Goal: Find specific page/section: Find specific page/section

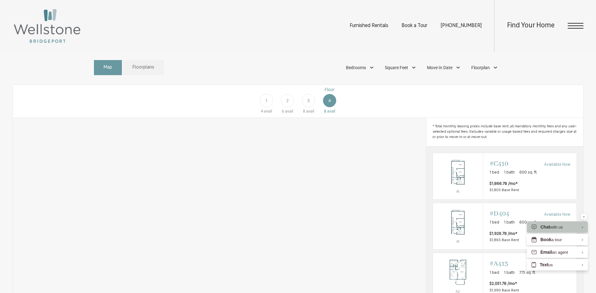
scroll to position [408, 0]
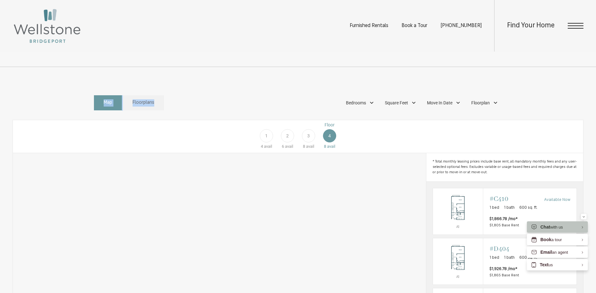
drag, startPoint x: 224, startPoint y: 111, endPoint x: 229, endPoint y: 52, distance: 59.0
drag, startPoint x: 227, startPoint y: 143, endPoint x: 232, endPoint y: 104, distance: 39.6
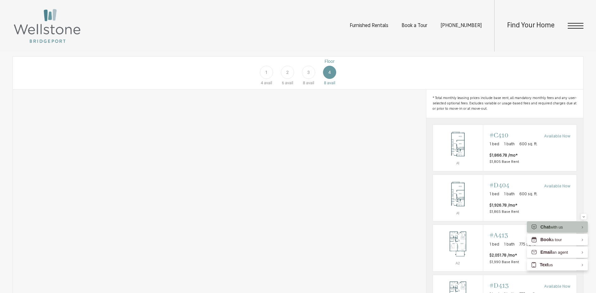
scroll to position [451, 0]
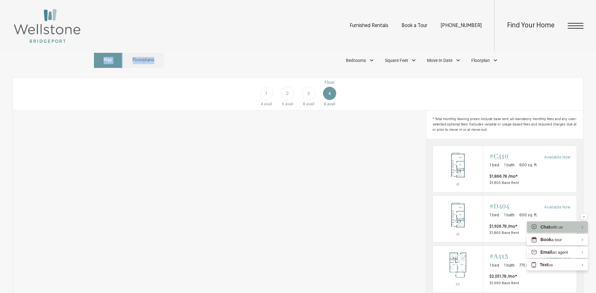
click at [308, 100] on div "3" at bounding box center [308, 93] width 13 height 13
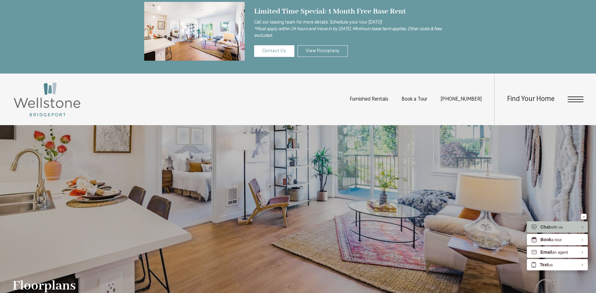
scroll to position [0, 0]
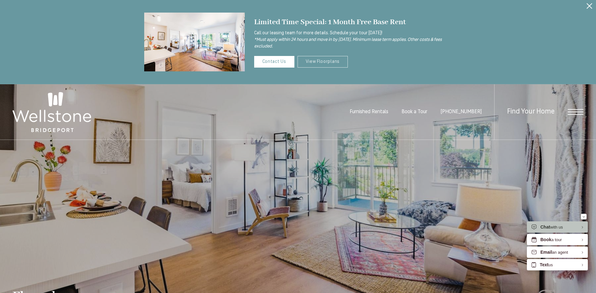
click at [320, 61] on link "View Floorplans" at bounding box center [323, 62] width 51 height 12
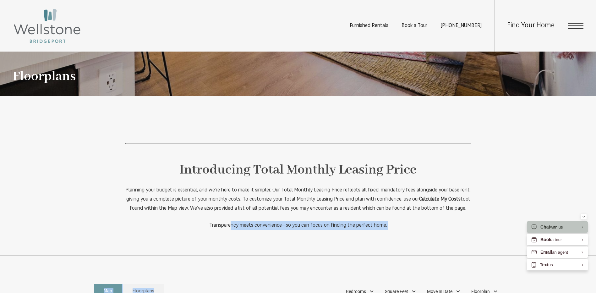
scroll to position [319, 0]
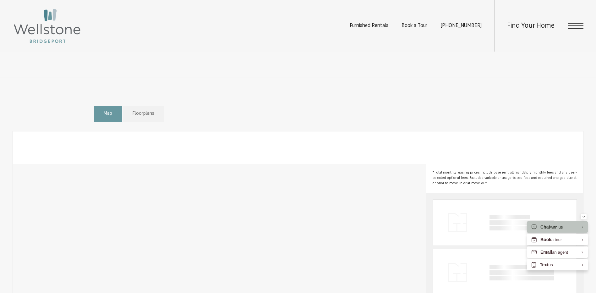
scroll to position [251, 0]
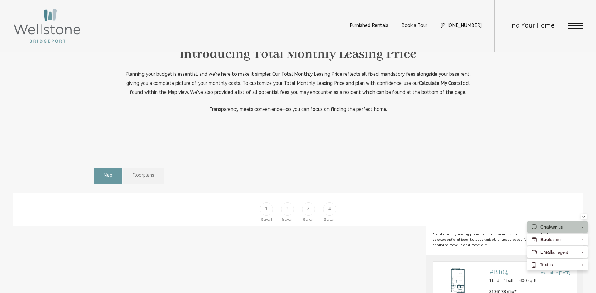
click at [152, 179] on span "Floorplans" at bounding box center [144, 175] width 22 height 7
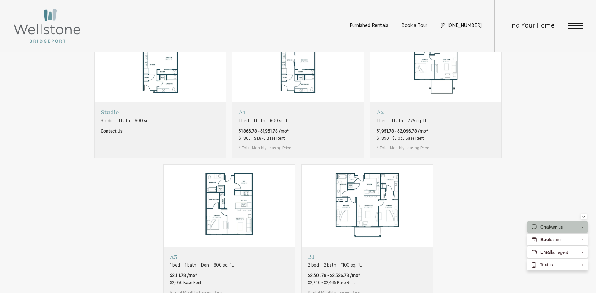
scroll to position [440, 0]
